Goal: Subscribe to service/newsletter

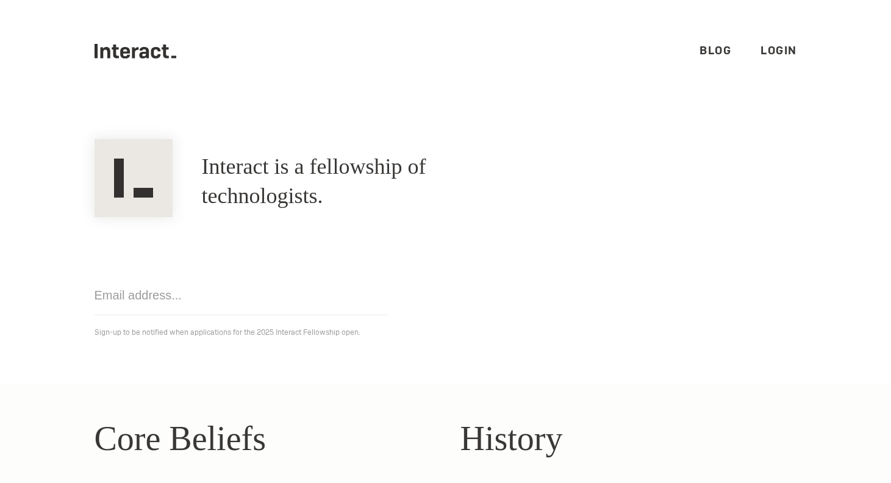
click at [725, 48] on link "Blog" at bounding box center [716, 50] width 32 height 14
click at [219, 296] on input "email" at bounding box center [241, 296] width 293 height 40
type input "jorgarcia1994@gmail.com"
click at [343, 307] on input "jorgarcia1994@gmail.com" at bounding box center [241, 296] width 293 height 40
click input "Get notified" at bounding box center [0, 0] width 0 height 0
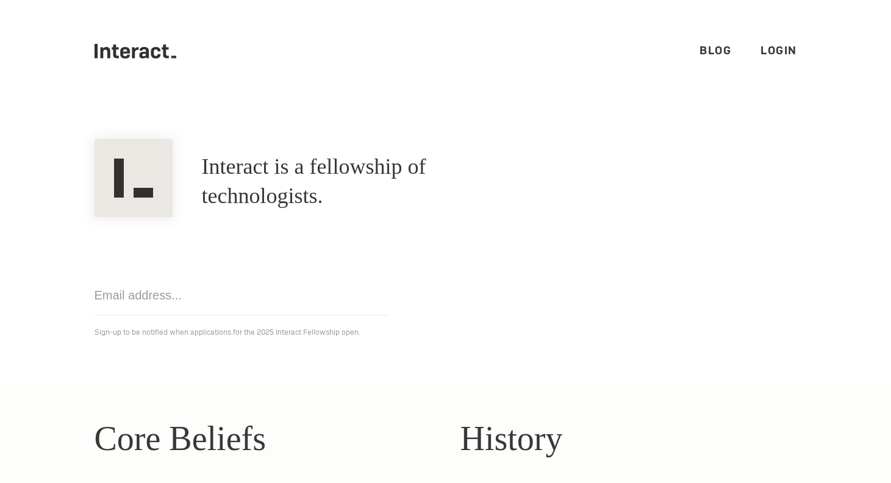
click at [721, 42] on ul ".cls-1{fill:#33312f;} interact-brand-logotype-black Blog Login" at bounding box center [446, 51] width 703 height 102
click at [721, 43] on link "Blog" at bounding box center [716, 50] width 32 height 14
